Goal: Find specific page/section

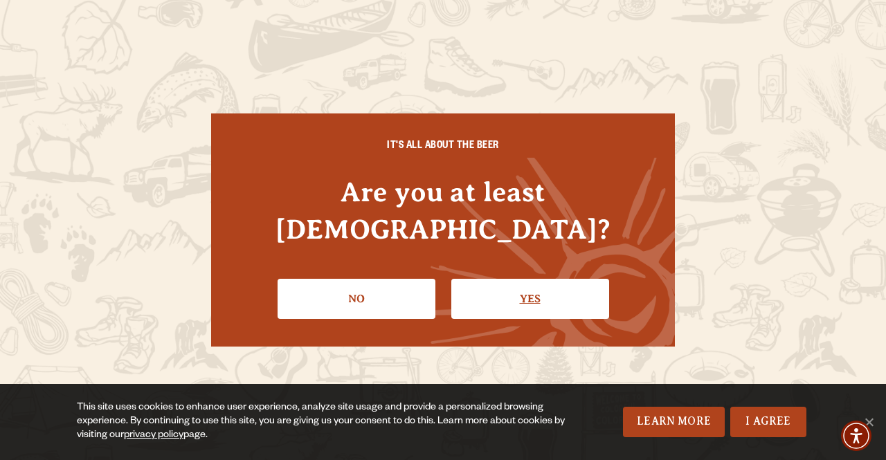
click at [529, 279] on link "Yes" at bounding box center [530, 299] width 158 height 40
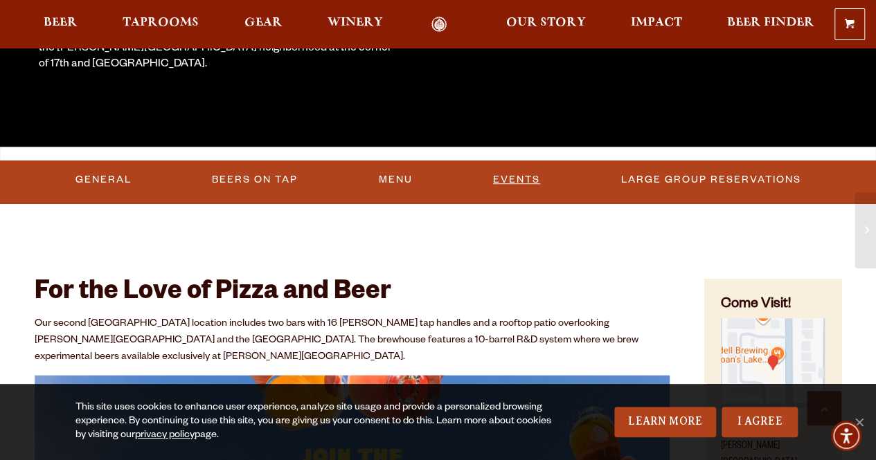
click at [503, 182] on link "Events" at bounding box center [516, 180] width 58 height 32
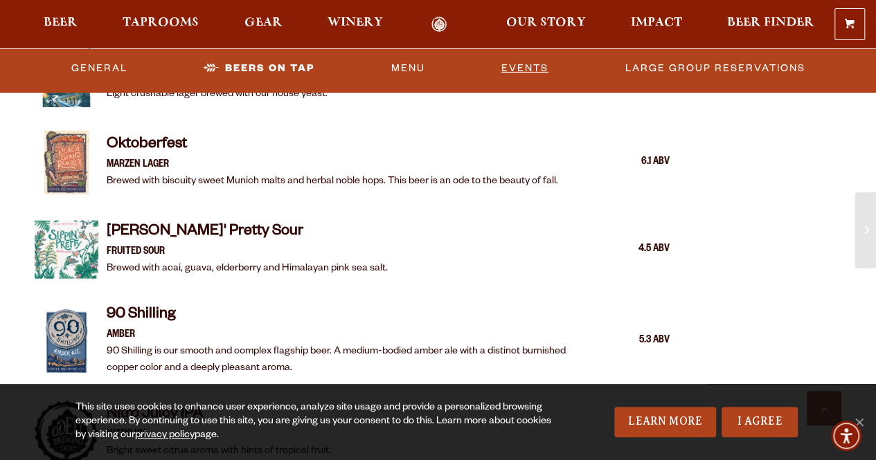
scroll to position [1756, 0]
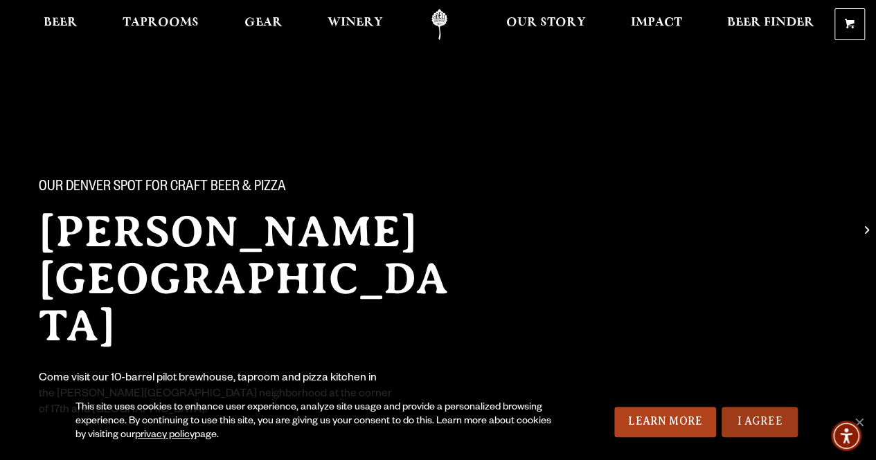
click at [738, 422] on link "I Agree" at bounding box center [759, 422] width 76 height 30
